Goal: Task Accomplishment & Management: Manage account settings

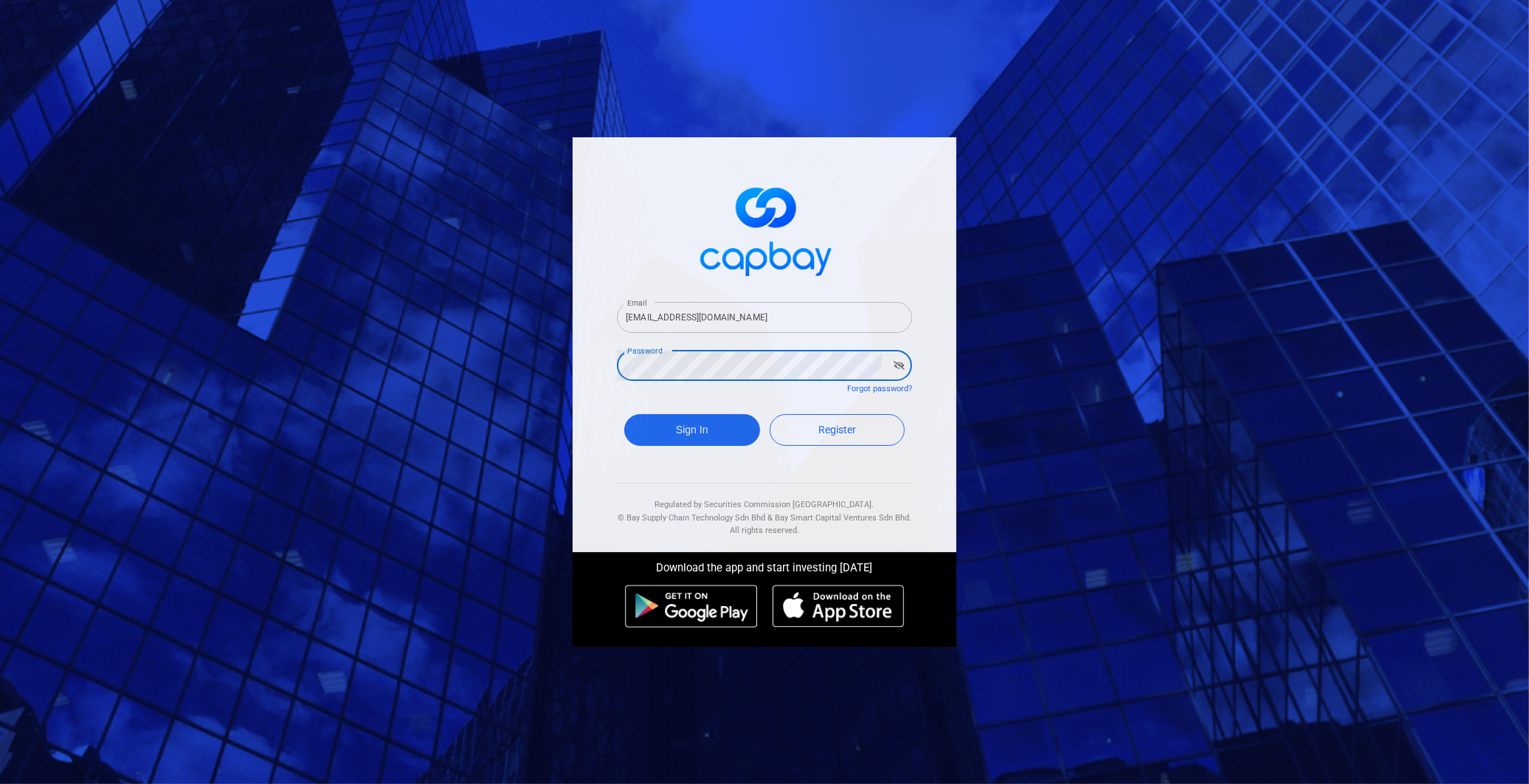
click at [541, 396] on div "Email [EMAIL_ADDRESS][DOMAIN_NAME] Email Password Password Forgot password? Sig…" at bounding box center [764, 392] width 1529 height 784
click at [641, 425] on button "Sign In" at bounding box center [692, 430] width 136 height 32
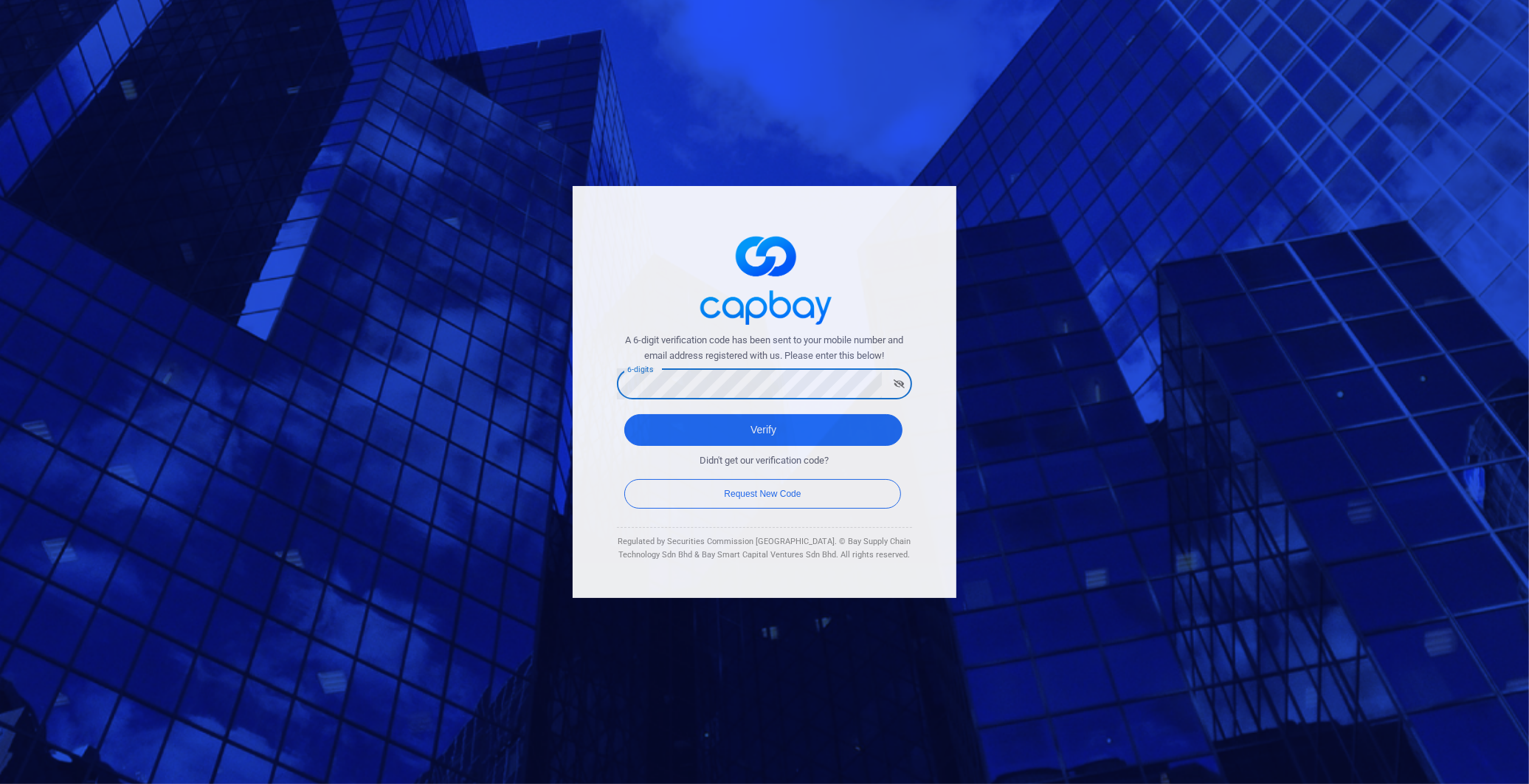
click at [624, 414] on button "Verify" at bounding box center [763, 430] width 279 height 32
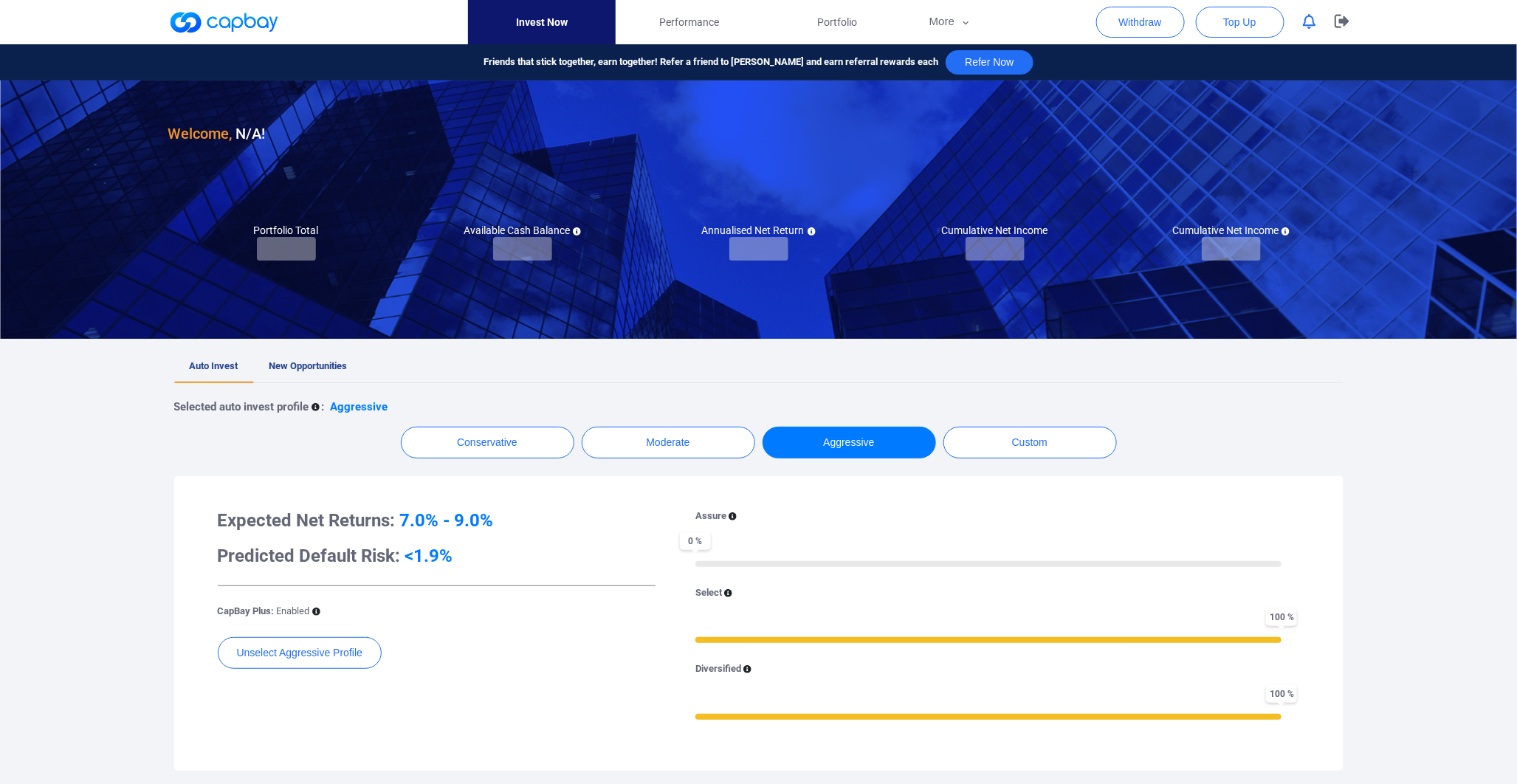
checkbox input "true"
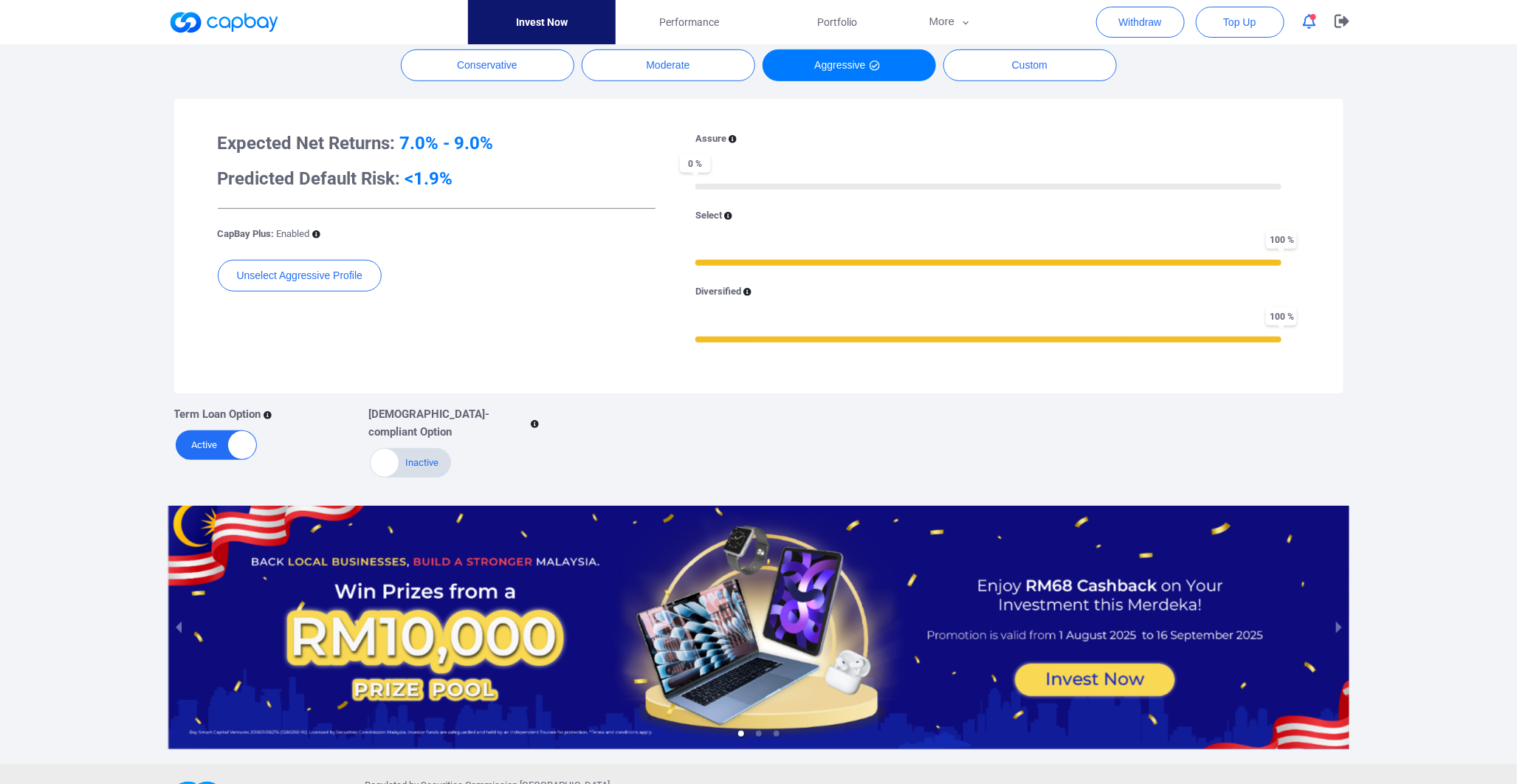
scroll to position [413, 0]
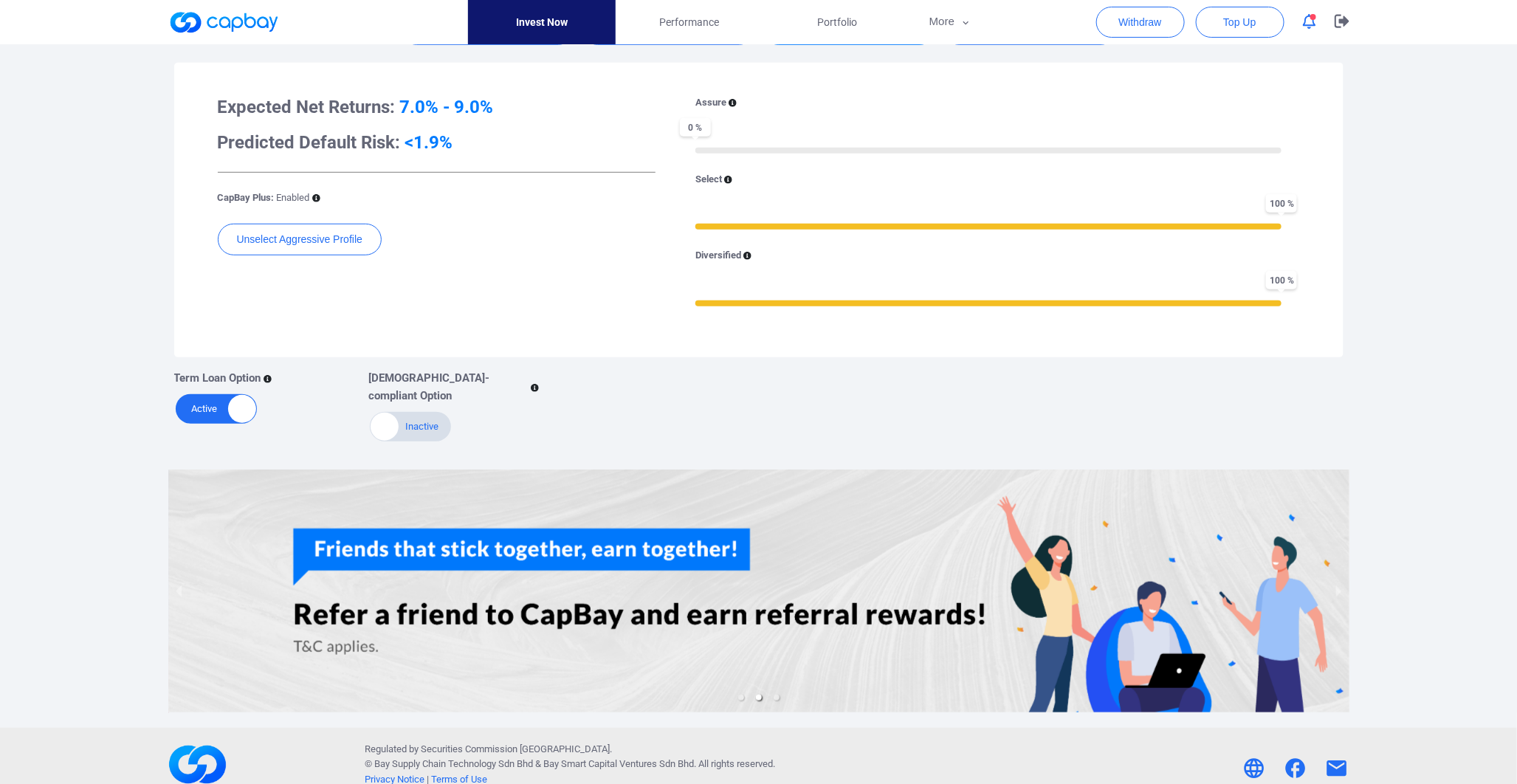
click at [1311, 16] on span "button" at bounding box center [1313, 17] width 6 height 6
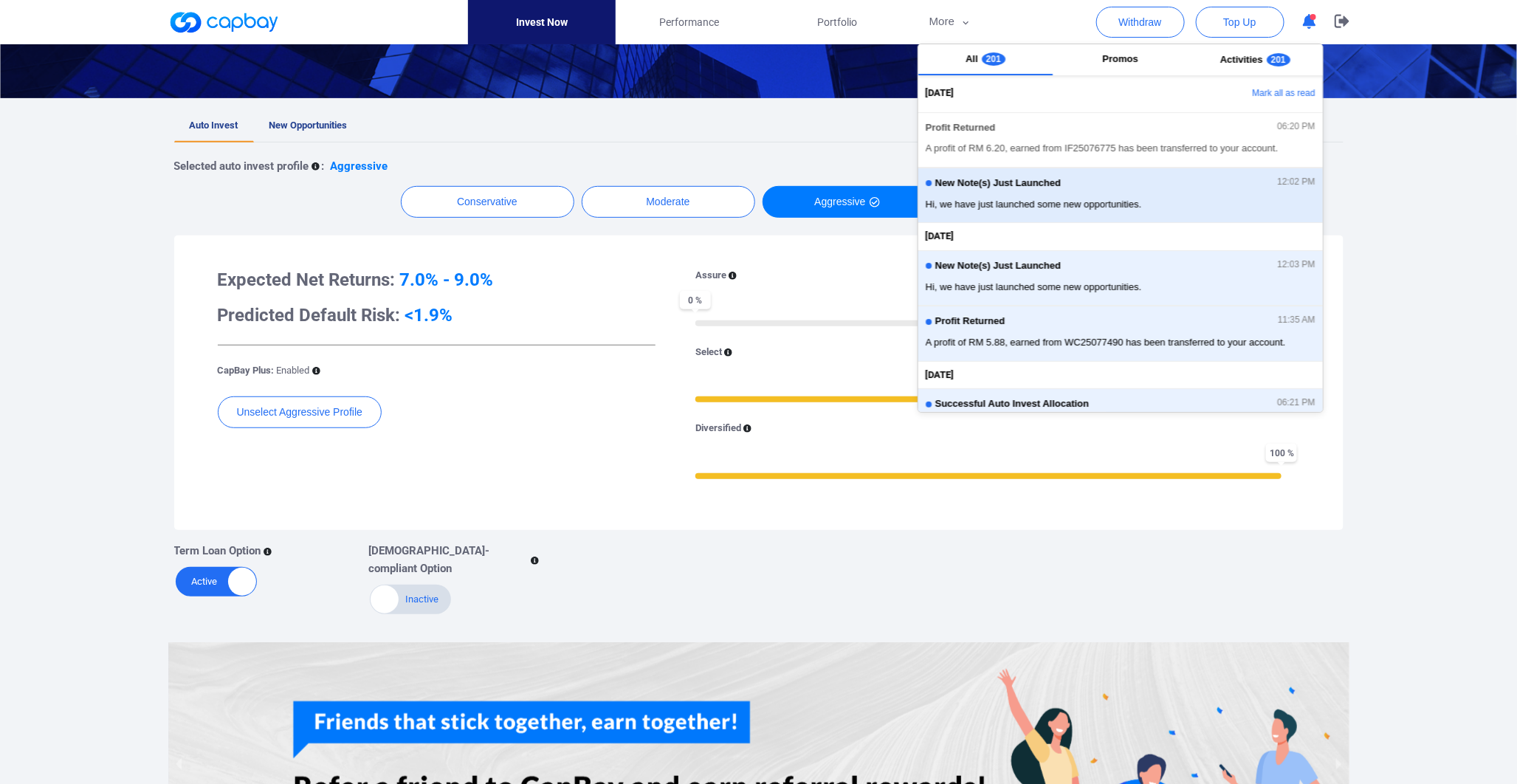
scroll to position [3, 0]
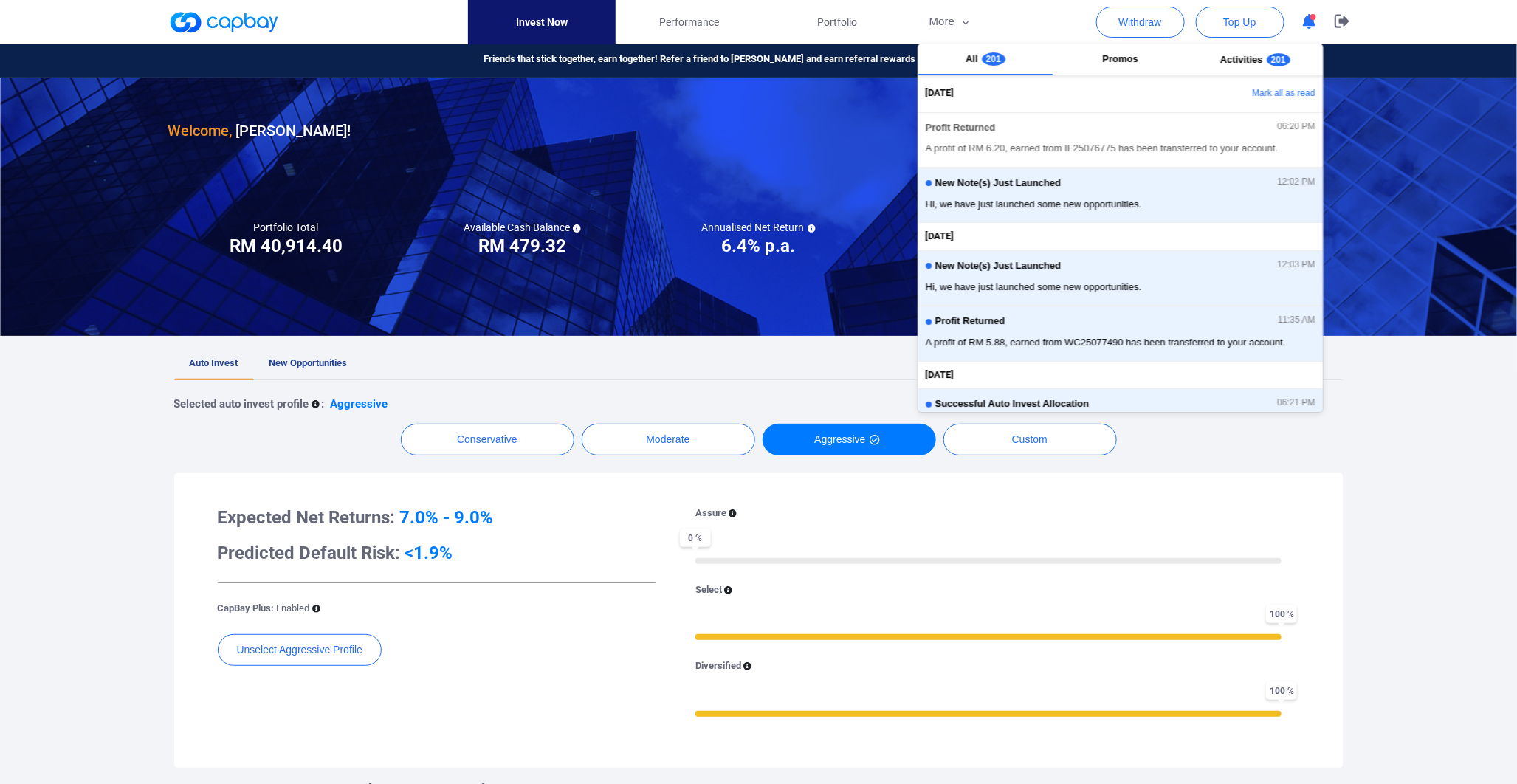
click at [334, 355] on link "New Opportunities" at bounding box center [308, 364] width 109 height 33
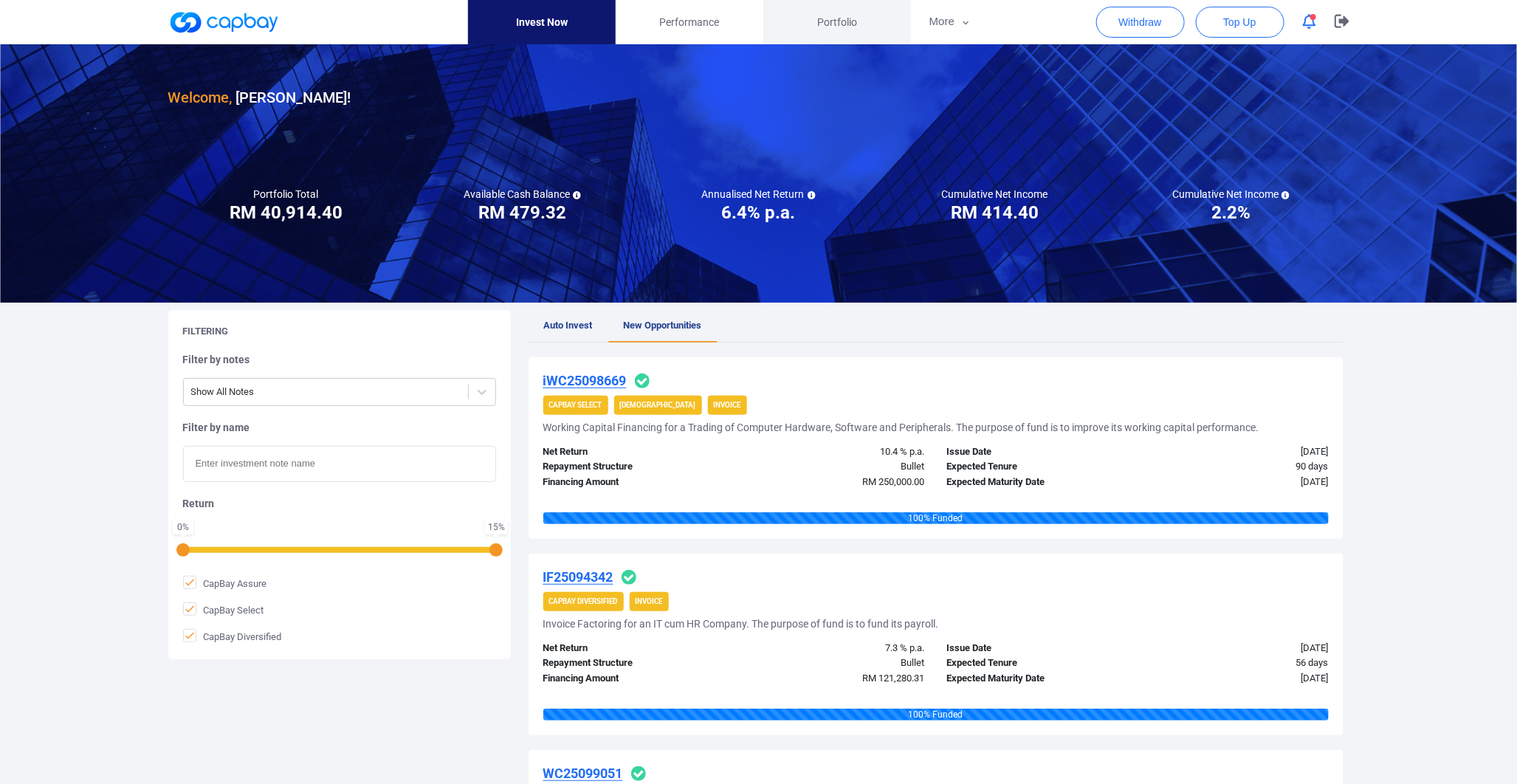
click at [837, 23] on span "Portfolio" at bounding box center [837, 22] width 40 height 16
